Goal: Transaction & Acquisition: Download file/media

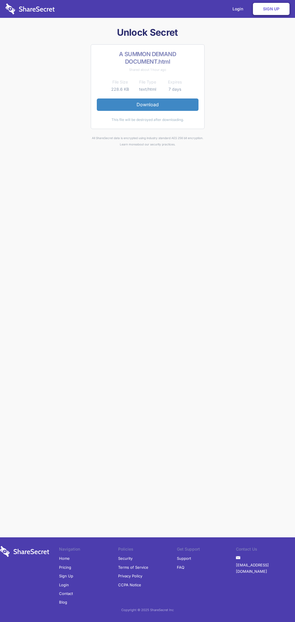
click at [147, 104] on link "Download" at bounding box center [148, 104] width 102 height 12
